Goal: Transaction & Acquisition: Purchase product/service

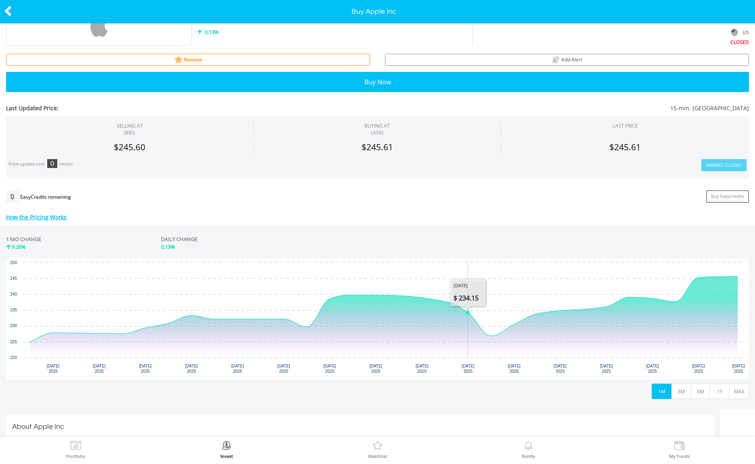
scroll to position [56, 0]
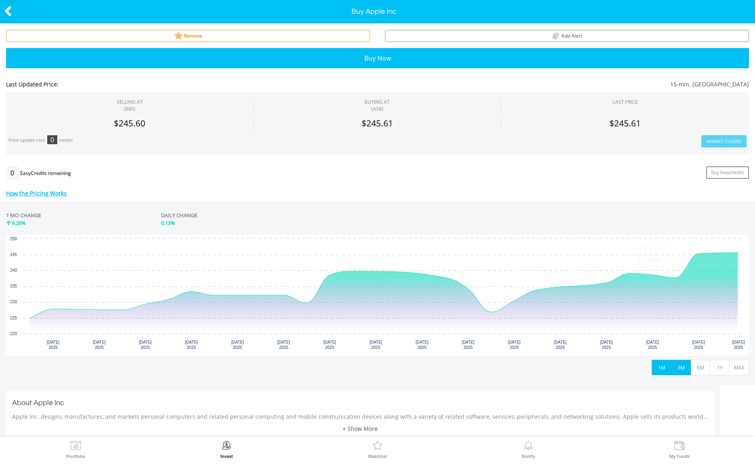
click at [685, 366] on button "3M" at bounding box center [681, 366] width 20 height 15
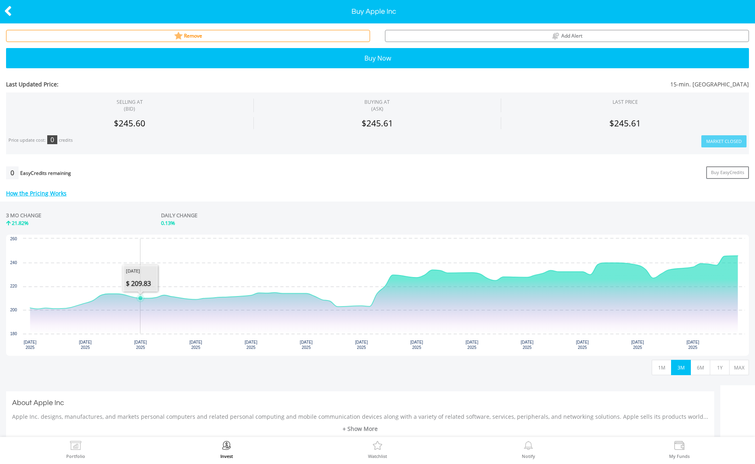
scroll to position [59, 0]
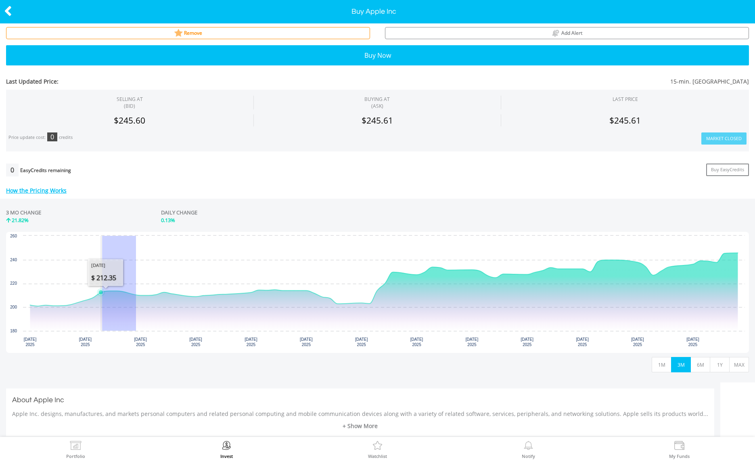
drag, startPoint x: 136, startPoint y: 291, endPoint x: 102, endPoint y: 297, distance: 34.4
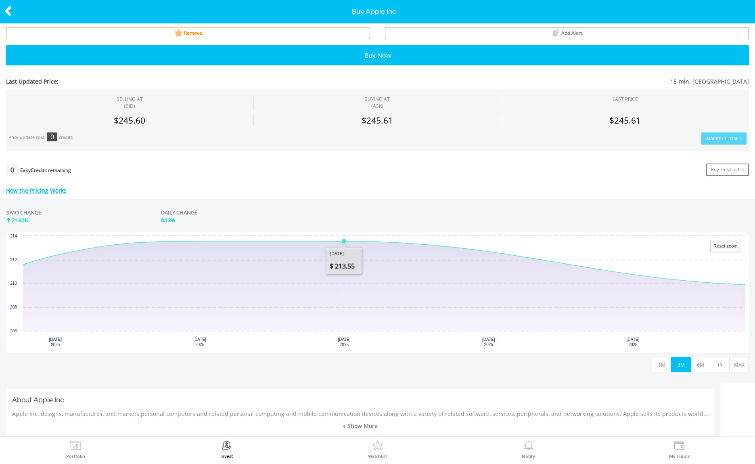
scroll to position [61, 0]
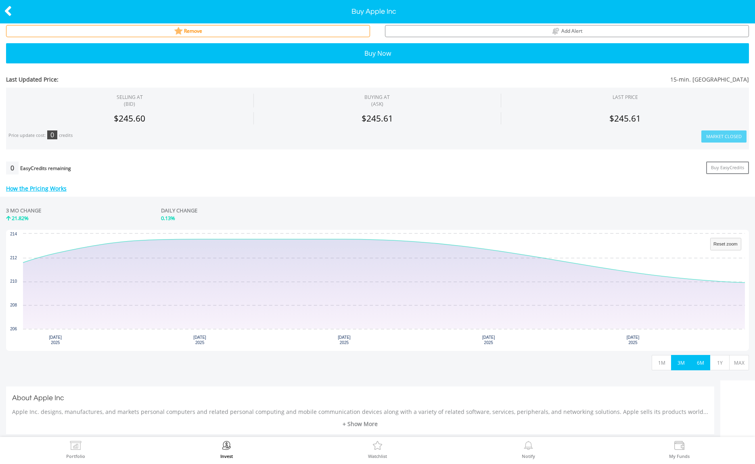
click at [703, 359] on button "6M" at bounding box center [700, 362] width 20 height 15
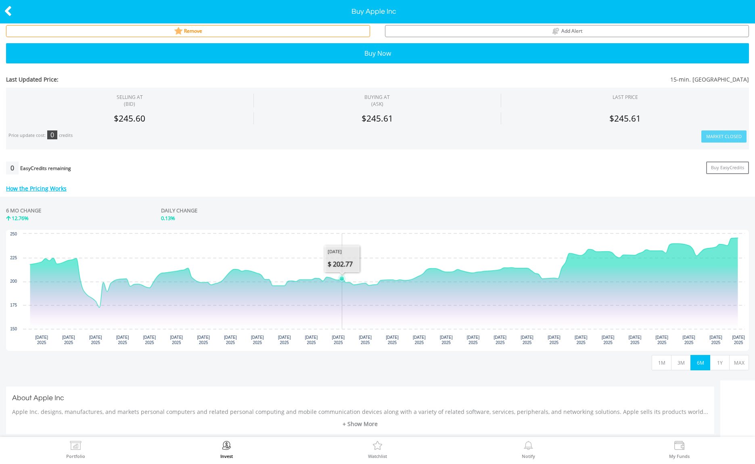
click at [343, 310] on icon "Interactive chart" at bounding box center [384, 283] width 708 height 91
click at [3, 9] on div at bounding box center [37, 11] width 75 height 17
click at [6, 8] on icon at bounding box center [8, 11] width 8 height 16
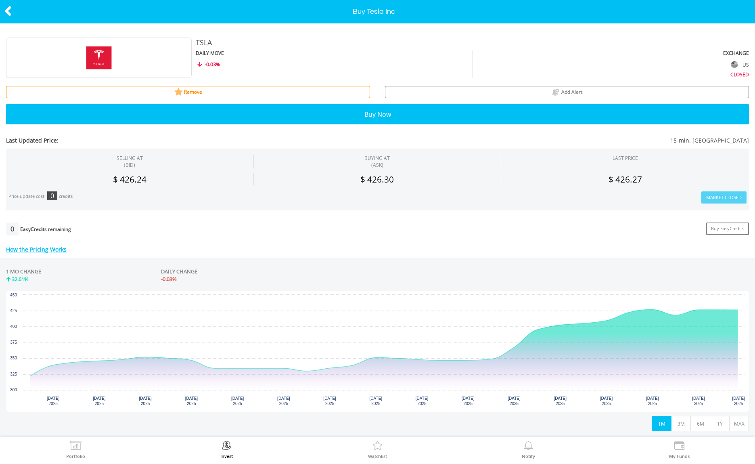
click at [6, 13] on icon at bounding box center [8, 11] width 8 height 16
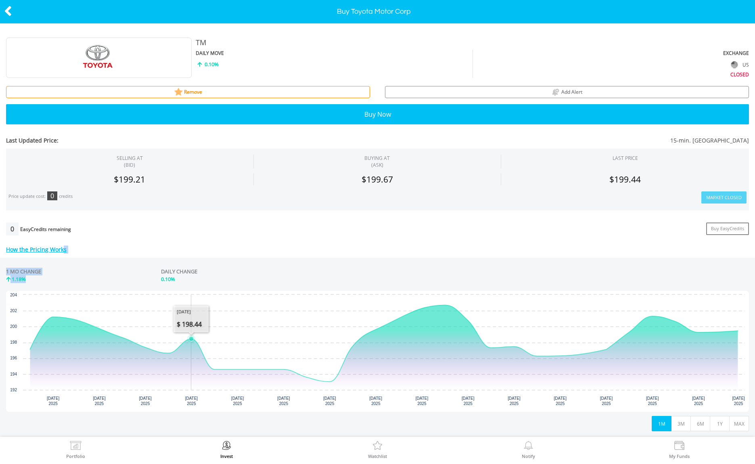
drag, startPoint x: 48, startPoint y: 234, endPoint x: 31, endPoint y: 220, distance: 22.0
click at [31, 220] on div "Last Updated Price: 15-min. [GEOGRAPHIC_DATA] SELLING AT (BID) BUYING AT (ASK) …" at bounding box center [377, 417] width 755 height 574
